Goal: Task Accomplishment & Management: Complete application form

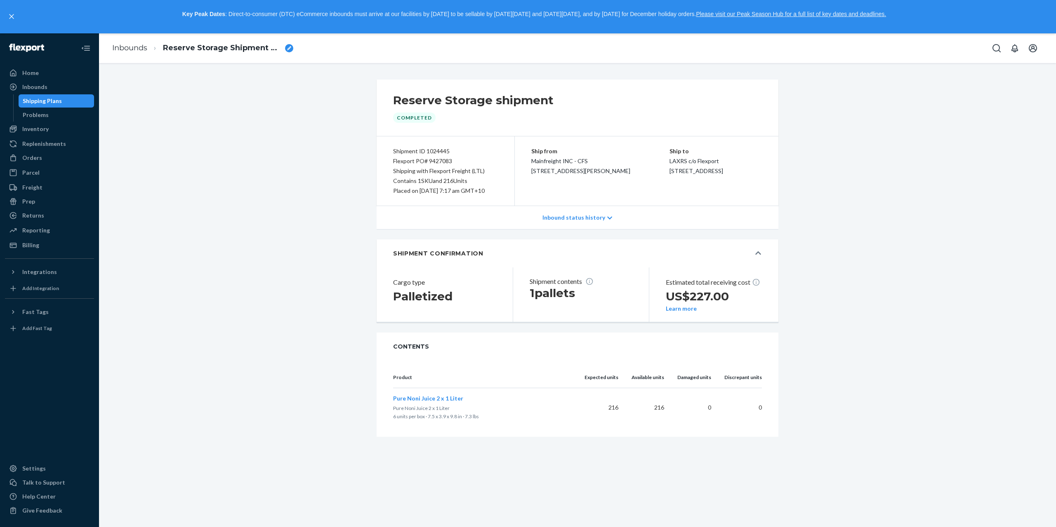
click at [40, 99] on div "Shipping Plans" at bounding box center [42, 101] width 39 height 8
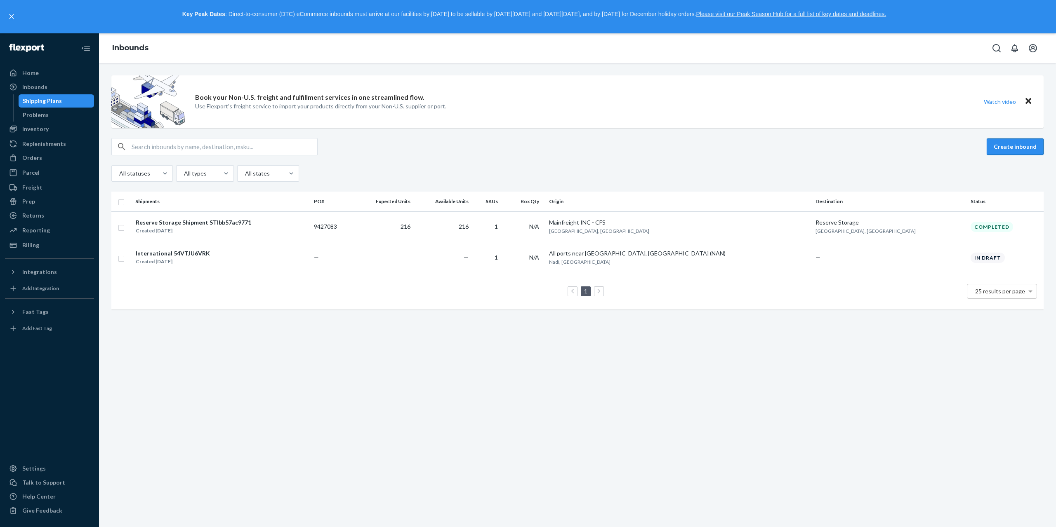
click at [999, 145] on button "Create inbound" at bounding box center [1014, 147] width 57 height 16
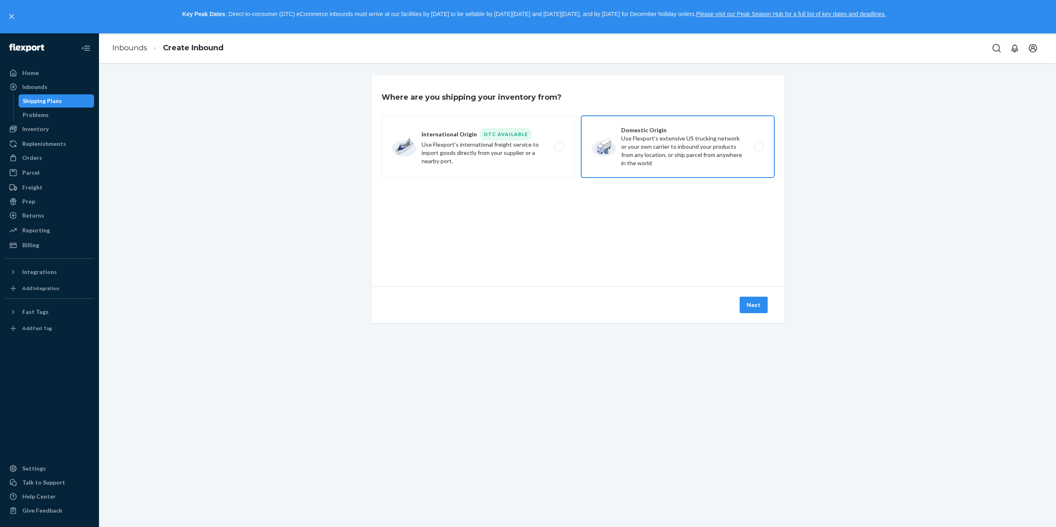
click at [757, 147] on label "Domestic Origin Use Flexport’s extensive US trucking network or your own carrie…" at bounding box center [677, 147] width 193 height 62
click at [758, 147] on input "Domestic Origin Use Flexport’s extensive US trucking network or your own carrie…" at bounding box center [760, 146] width 5 height 5
radio input "true"
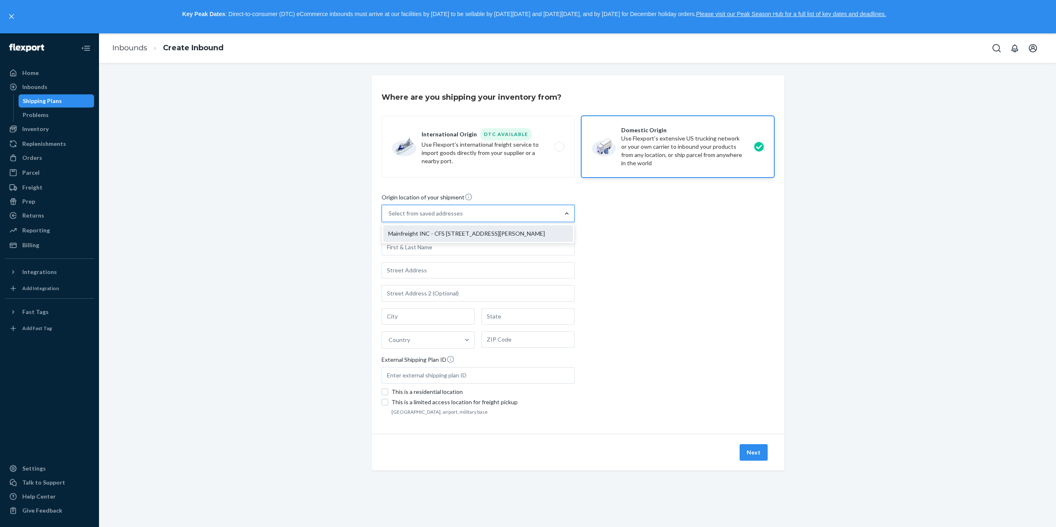
click at [532, 235] on div "Mainfreight INC - CFS [STREET_ADDRESS][PERSON_NAME]" at bounding box center [478, 234] width 190 height 16
click at [389, 218] on input "option Mainfreight INC - CFS [STREET_ADDRESS][PERSON_NAME] focused, 1 of 1. 1 r…" at bounding box center [388, 213] width 1 height 8
type input "Mainfreight INC - CFS"
type input "Door 26 - Ocean"
type input "[PERSON_NAME]"
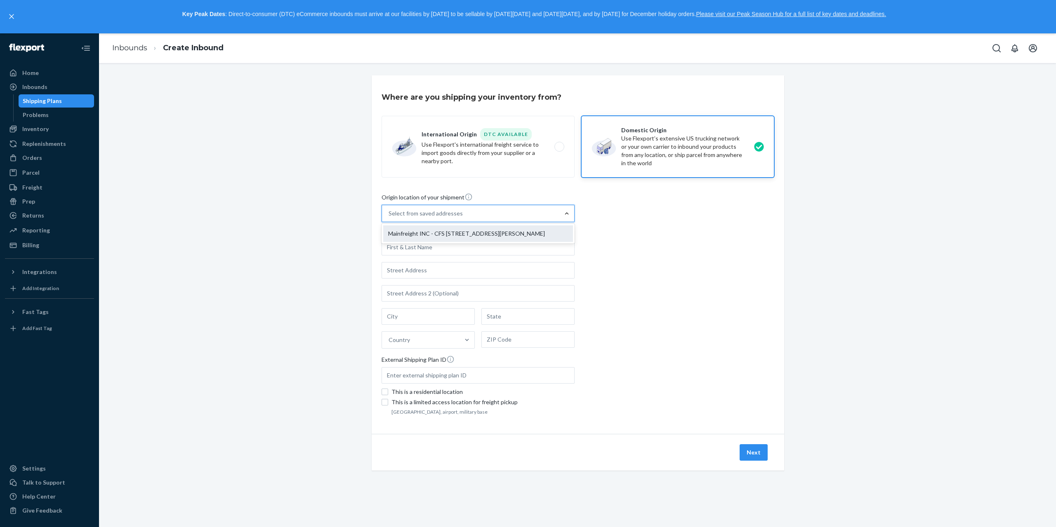
type input "CA"
type input "90746"
type input "[STREET_ADDRESS][PERSON_NAME]"
click at [536, 423] on div "Where are you shipping your inventory from? International Origin DTC Available …" at bounding box center [578, 254] width 412 height 359
click at [749, 451] on button "Next" at bounding box center [753, 453] width 28 height 16
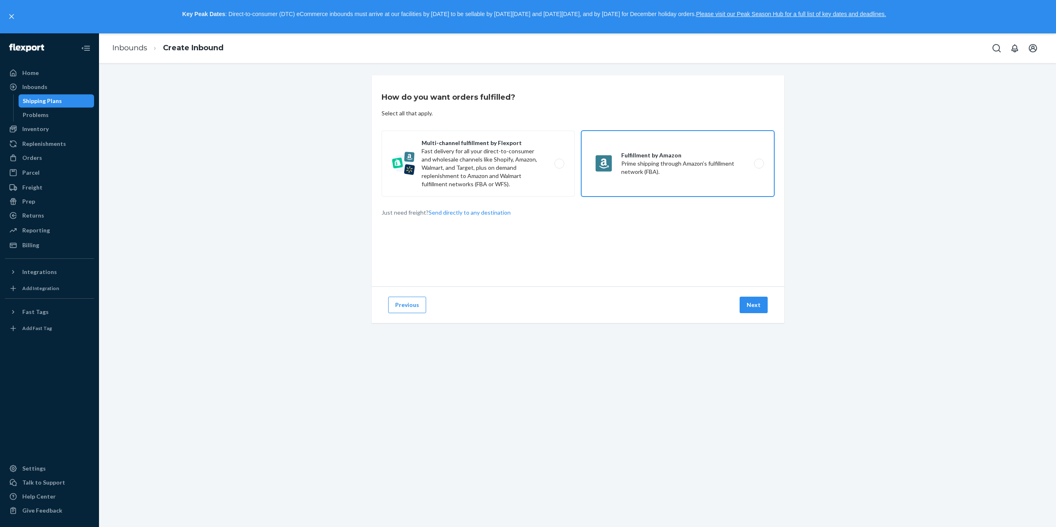
click at [755, 164] on label "Fulfillment by Amazon Prime shipping through Amazon’s fulfillment network (FBA)." at bounding box center [677, 164] width 193 height 66
click at [758, 164] on input "Fulfillment by Amazon Prime shipping through Amazon’s fulfillment network (FBA)." at bounding box center [760, 163] width 5 height 5
radio input "true"
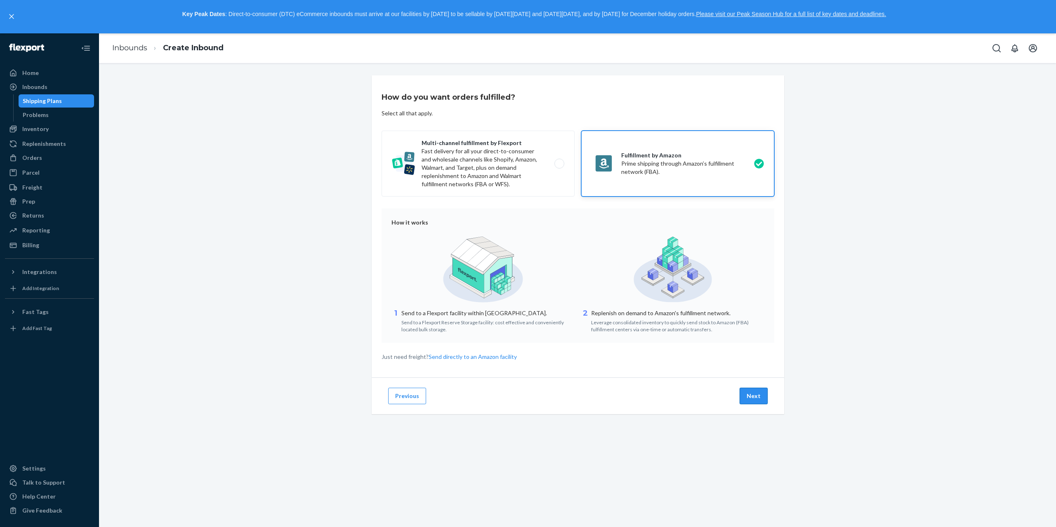
click at [756, 399] on button "Next" at bounding box center [753, 396] width 28 height 16
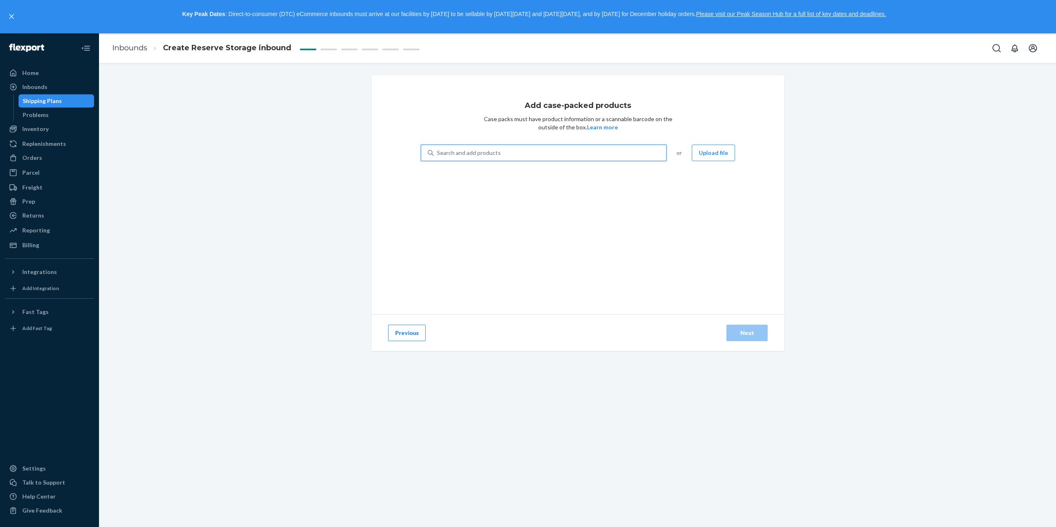
click at [518, 154] on div "Search and add products" at bounding box center [549, 153] width 233 height 15
click at [438, 154] on input "0 results available. Use Up and Down to choose options, press Enter to select t…" at bounding box center [437, 153] width 1 height 8
type input "non"
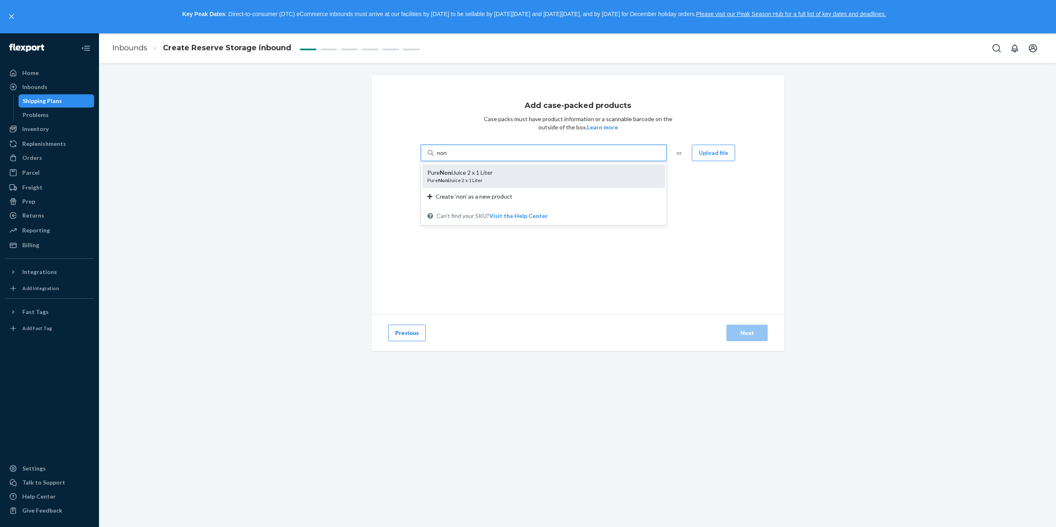
click at [469, 173] on div "Pure Noni Juice 2 x 1 Liter" at bounding box center [540, 173] width 226 height 8
click at [447, 157] on input "non" at bounding box center [442, 153] width 10 height 8
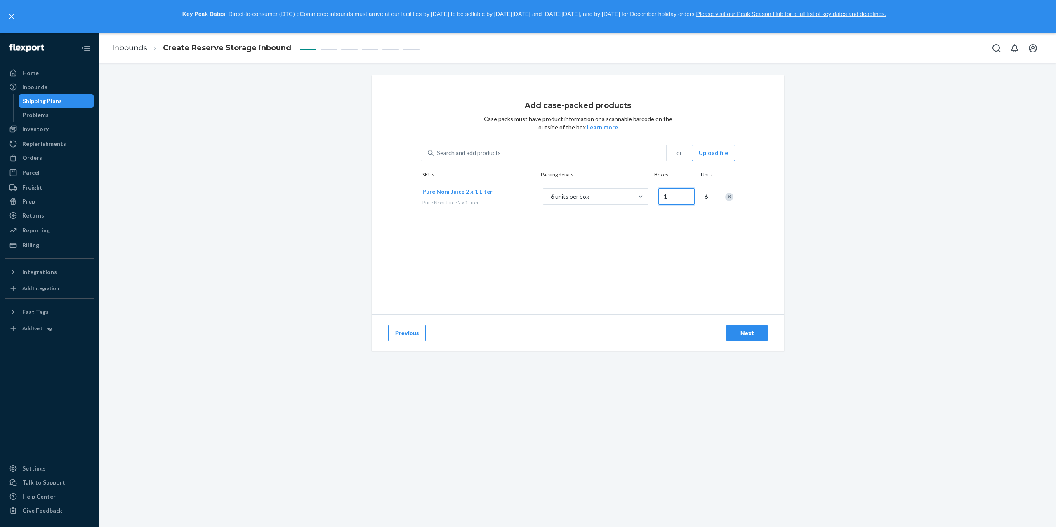
click at [664, 197] on input "1" at bounding box center [676, 196] width 36 height 16
type input "10"
click at [741, 335] on div "Next" at bounding box center [746, 333] width 27 height 8
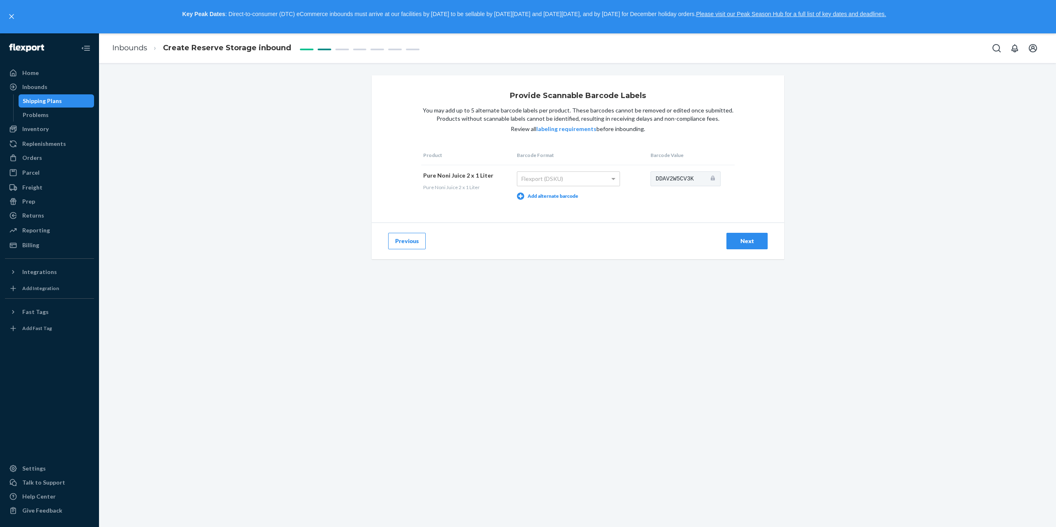
click at [744, 237] on div "Next" at bounding box center [746, 241] width 27 height 8
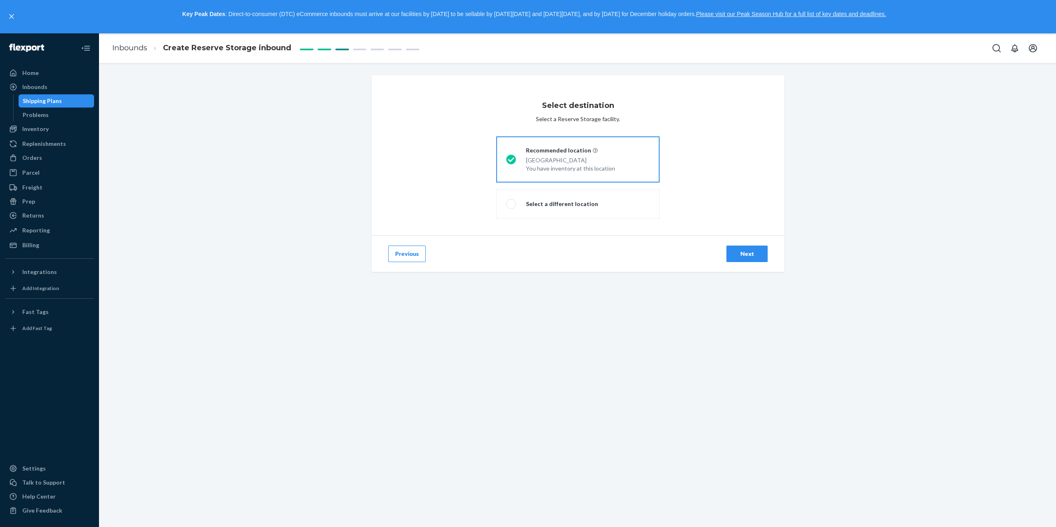
click at [746, 253] on div "Next" at bounding box center [746, 254] width 27 height 8
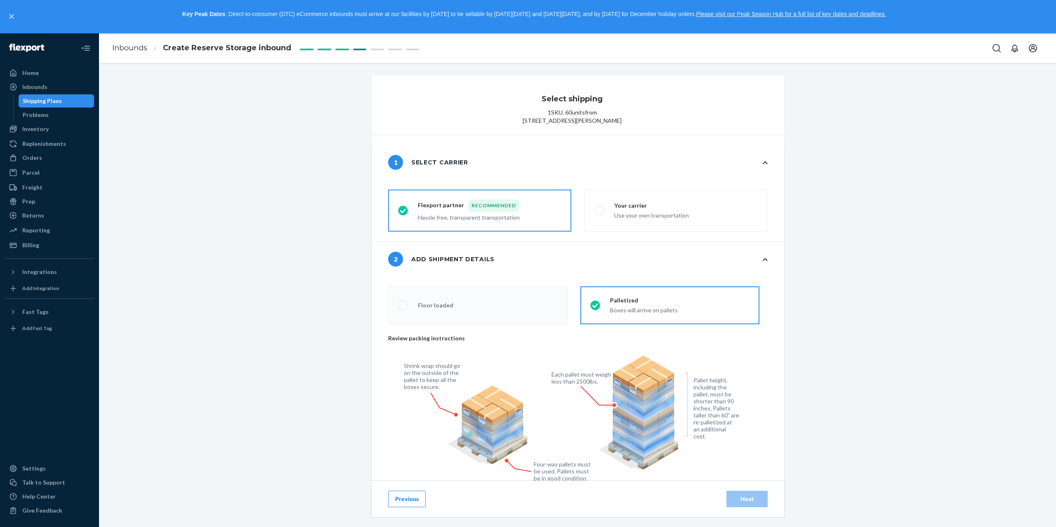
radio input "false"
type input "1"
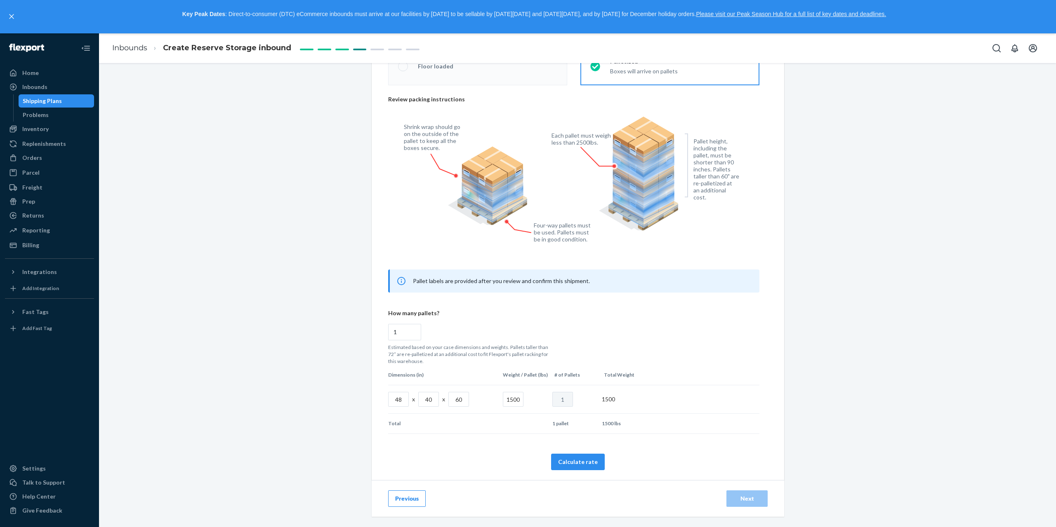
scroll to position [255, 0]
click at [581, 464] on button "Calculate rate" at bounding box center [578, 462] width 54 height 16
radio input "false"
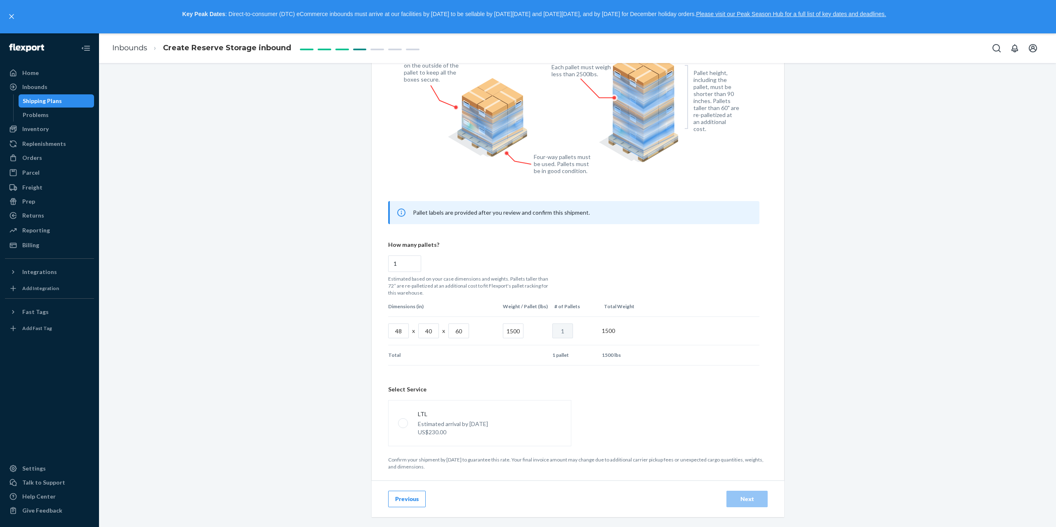
scroll to position [324, 0]
click at [402, 423] on span at bounding box center [403, 424] width 10 height 10
click at [402, 423] on input "LTL Estimated arrival by [DATE] US$230.00" at bounding box center [400, 423] width 5 height 5
radio input "true"
radio input "false"
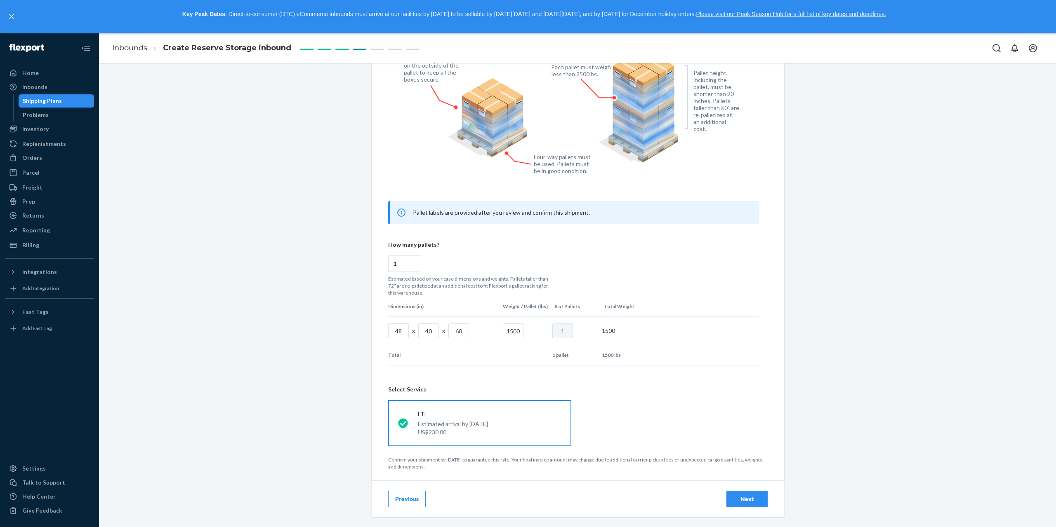
click at [743, 494] on button "Next" at bounding box center [746, 499] width 41 height 16
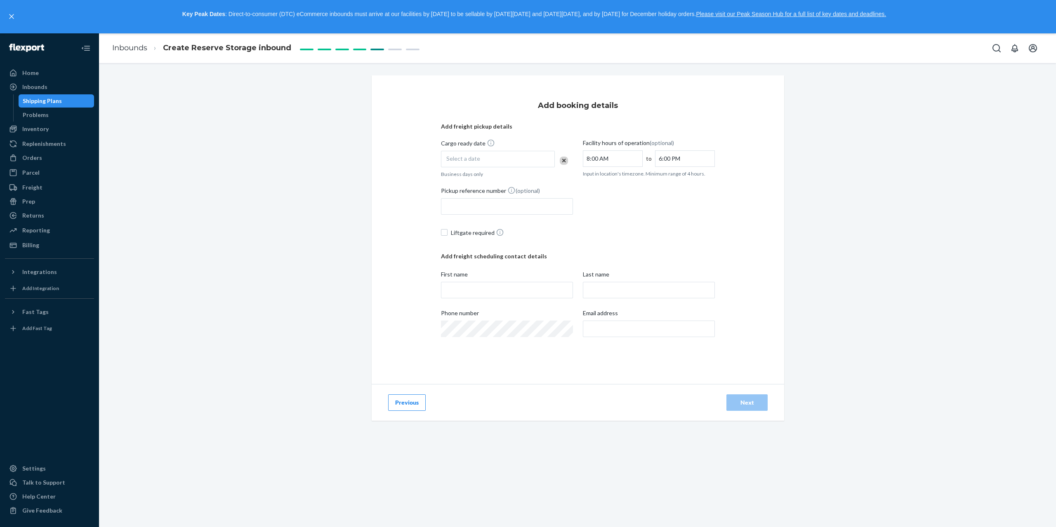
click at [534, 159] on div "Select a date" at bounding box center [498, 159] width 114 height 16
click at [599, 193] on div "Pickup reference number (optional)" at bounding box center [578, 202] width 274 height 33
click at [407, 403] on button "Previous" at bounding box center [407, 403] width 38 height 16
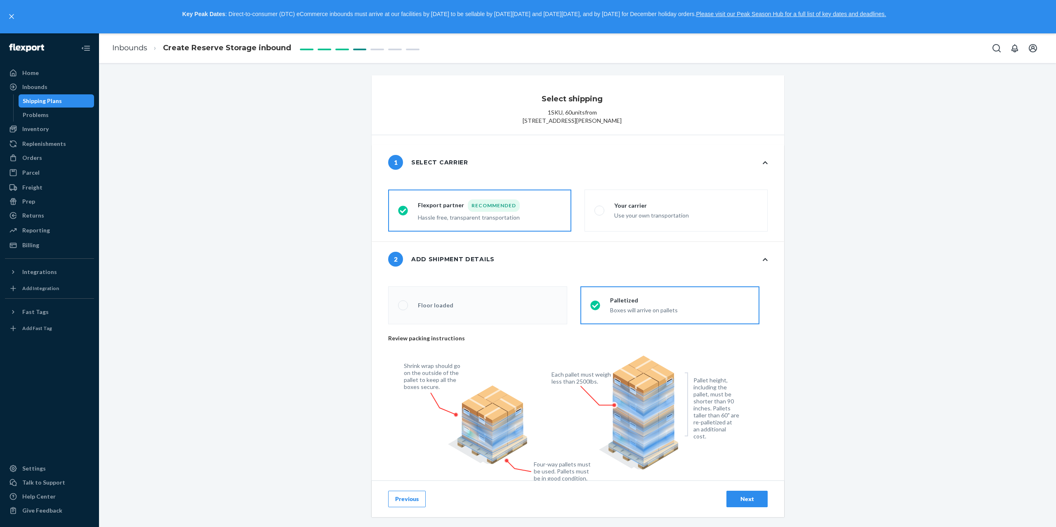
radio input "false"
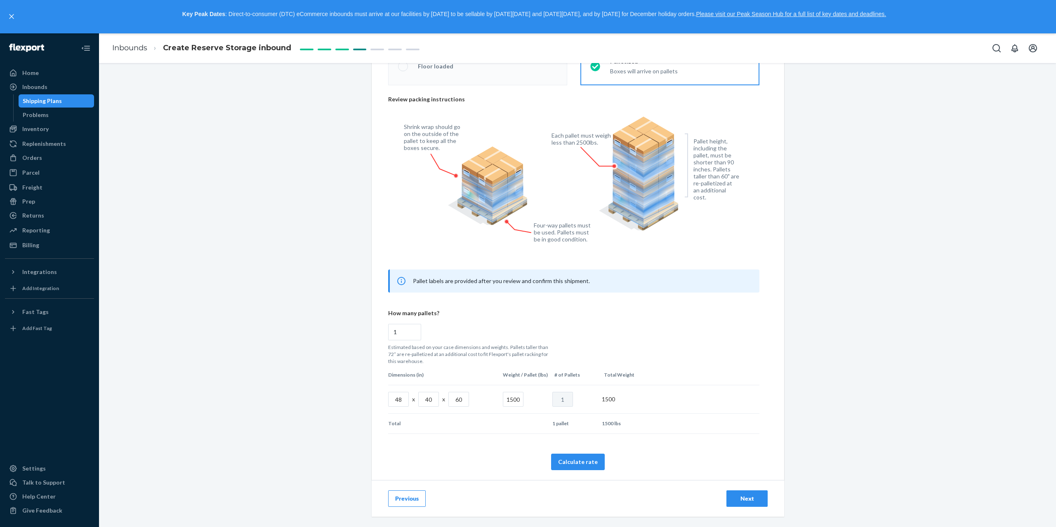
scroll to position [247, 0]
click at [744, 498] on div "Next" at bounding box center [746, 499] width 27 height 8
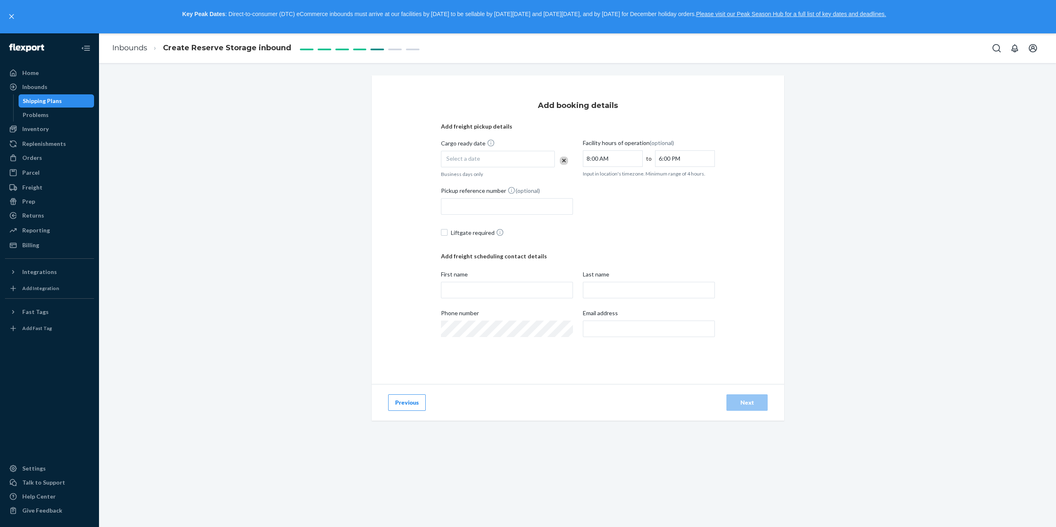
click at [454, 162] on span "Select a date" at bounding box center [463, 158] width 34 height 7
click at [541, 214] on button "›" at bounding box center [543, 216] width 18 height 18
click at [523, 298] on button "31" at bounding box center [527, 301] width 16 height 14
click at [469, 288] on input "First name" at bounding box center [507, 290] width 132 height 16
type input "[PERSON_NAME]"
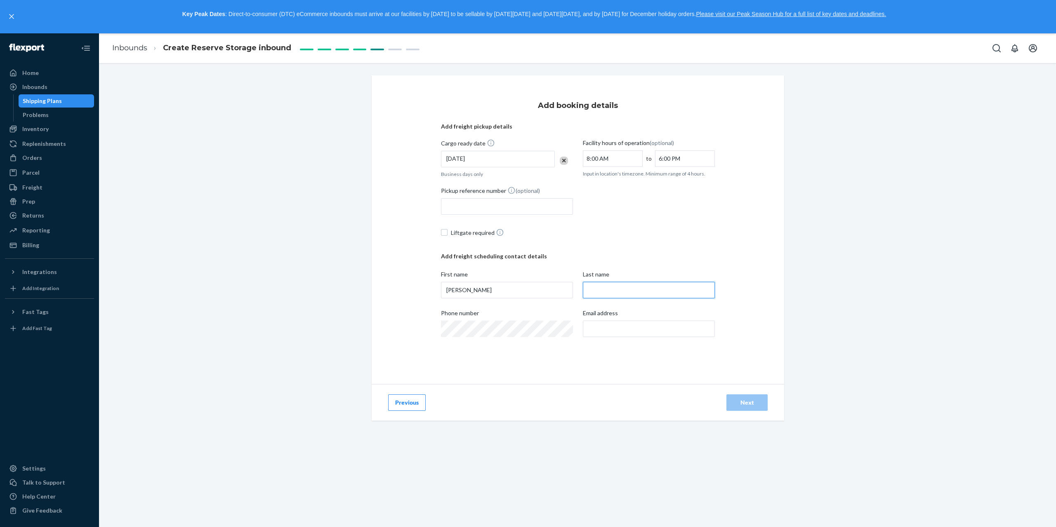
click at [607, 293] on input "Last name" at bounding box center [649, 290] width 132 height 16
type input "Lewcyk"
click at [587, 326] on input "Email address" at bounding box center [649, 329] width 132 height 16
click at [603, 326] on input "Email address Email is invalid." at bounding box center [649, 329] width 132 height 16
type input "[PERSON_NAME][EMAIL_ADDRESS][PERSON_NAME][DOMAIN_NAME]"
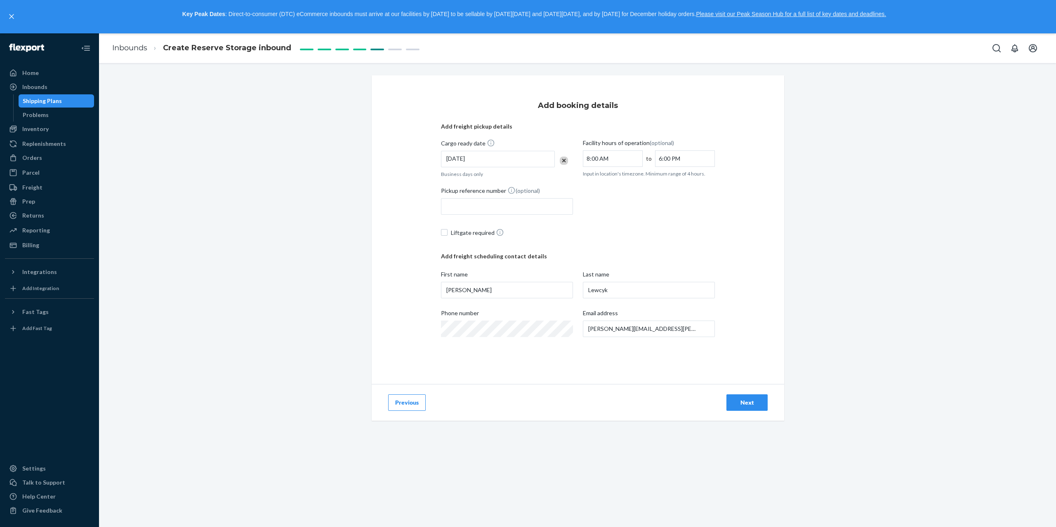
click at [578, 354] on div "Add booking details Add freight pickup details Cargo ready date [DATE] Business…" at bounding box center [578, 230] width 274 height 276
click at [658, 159] on input "6:00 PM" at bounding box center [685, 159] width 60 height 16
type input "5:00 PM"
click at [621, 202] on div "Pickup reference number (optional)" at bounding box center [578, 202] width 274 height 33
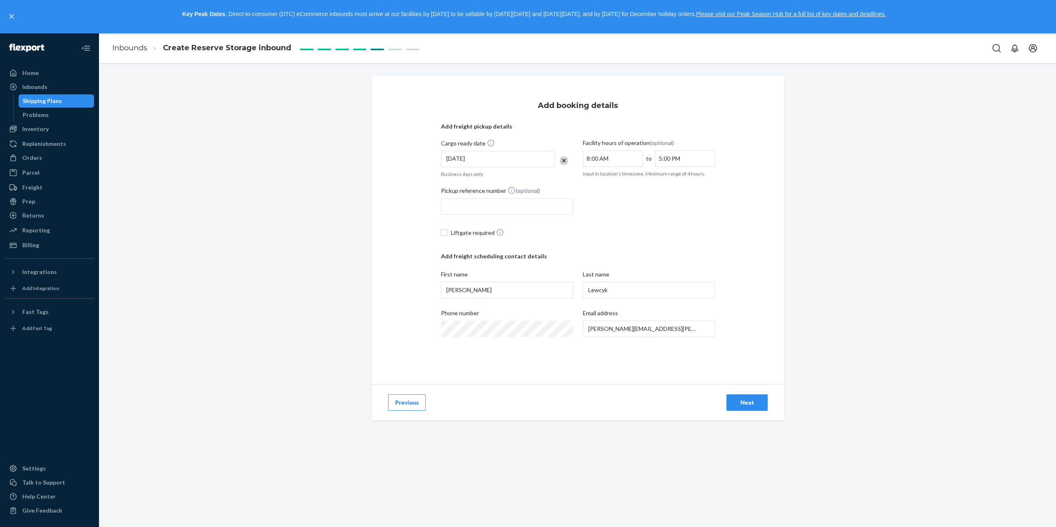
click at [745, 400] on div "Next" at bounding box center [746, 403] width 27 height 8
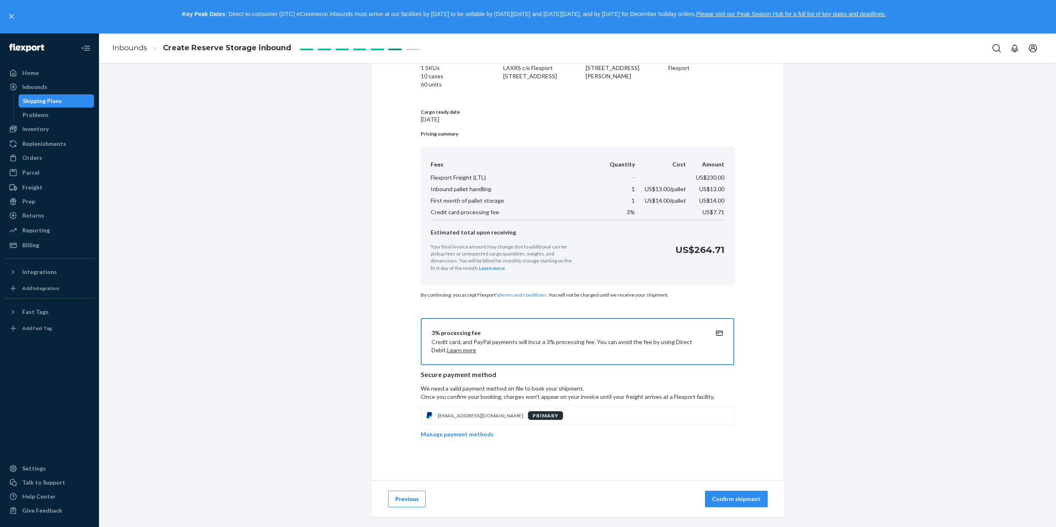
scroll to position [82, 0]
click at [732, 497] on p "Confirm shipment" at bounding box center [736, 499] width 49 height 8
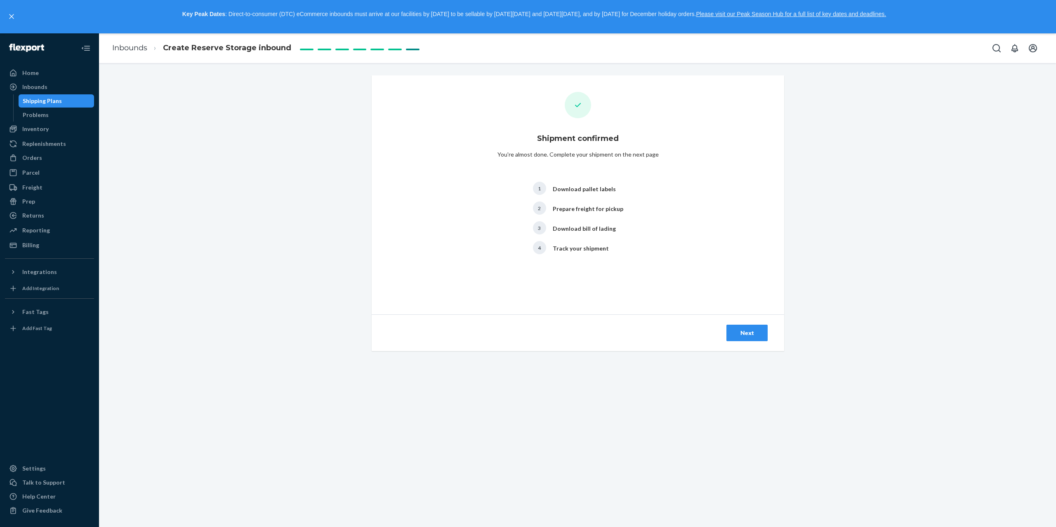
click at [745, 334] on div "Next" at bounding box center [746, 333] width 27 height 8
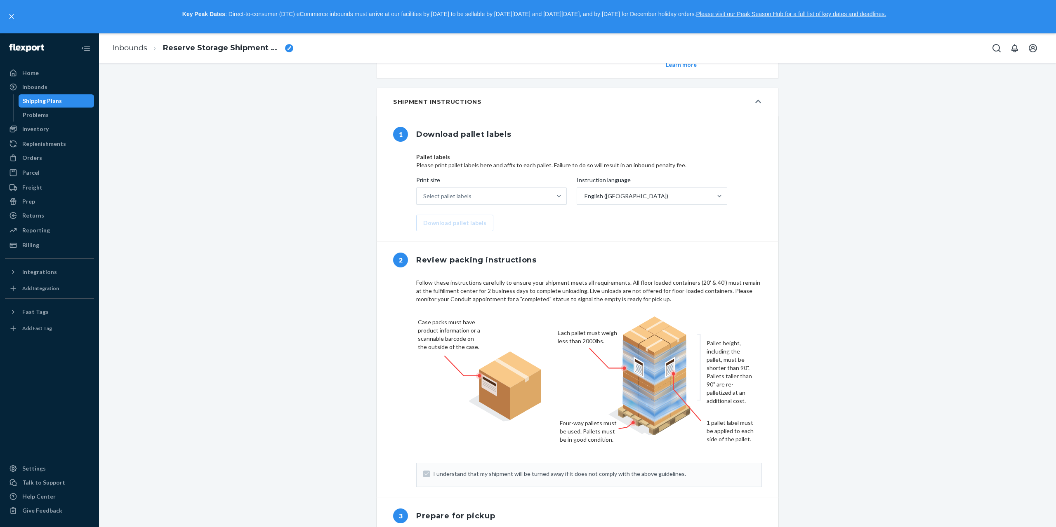
scroll to position [247, 0]
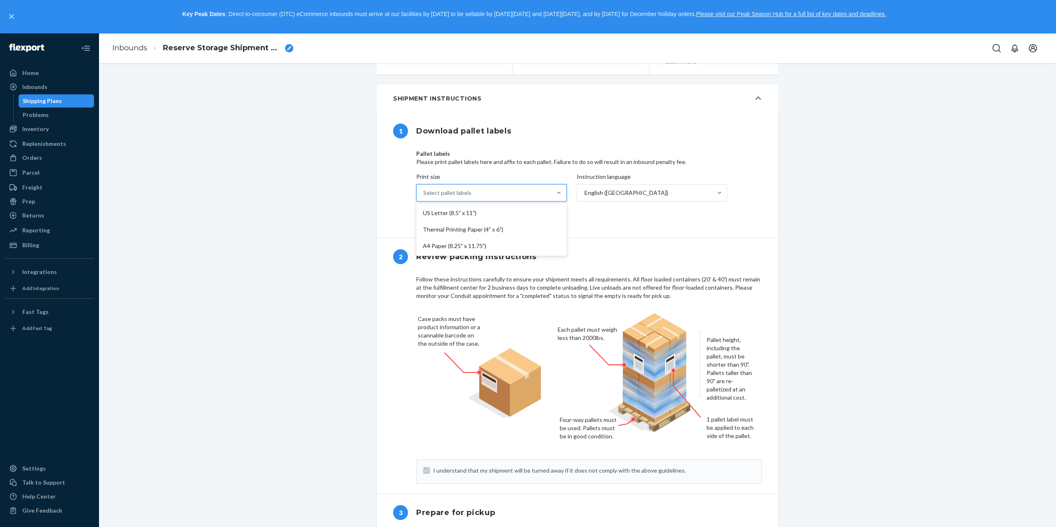
click at [476, 201] on div "Select pallet labels" at bounding box center [483, 193] width 135 height 16
click at [424, 197] on input "Print size option US Letter (8.5" x 11") focused, 1 of 3. 3 results available. …" at bounding box center [423, 193] width 1 height 8
click at [461, 254] on div "A4 Paper (8.25" x 11.75")" at bounding box center [491, 246] width 147 height 16
click at [424, 197] on input "Print size option A4 Paper (8.25" x 11.75") focused, 0 of 3. 3 results availabl…" at bounding box center [423, 193] width 1 height 8
click at [460, 228] on button "Download pallet labels" at bounding box center [454, 220] width 77 height 16
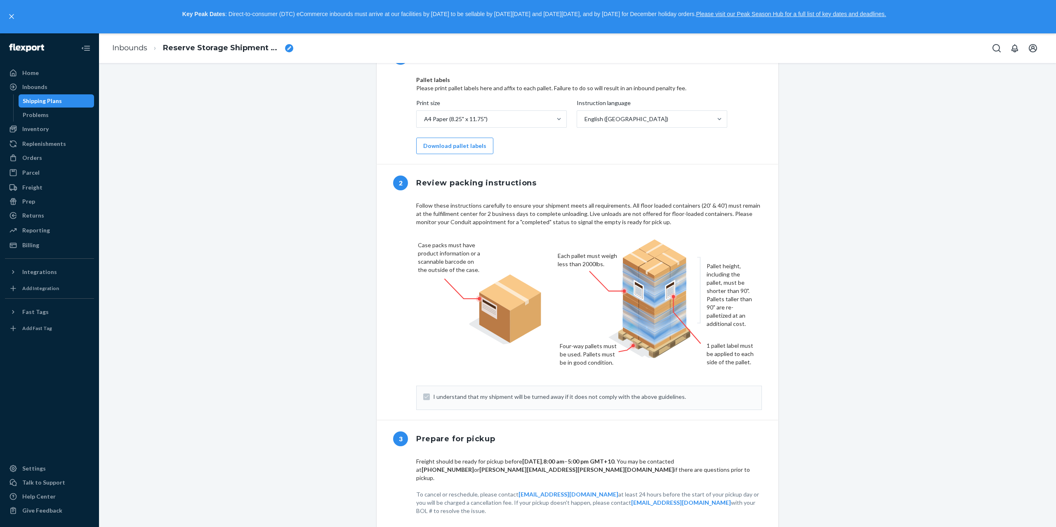
scroll to position [270, 0]
